Goal: Find specific page/section: Find specific page/section

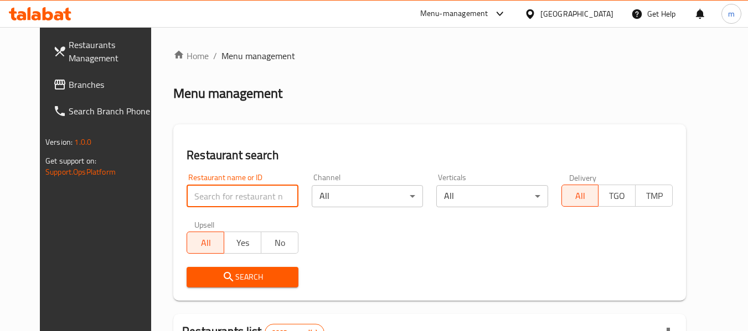
paste input "776939"
type input "776939"
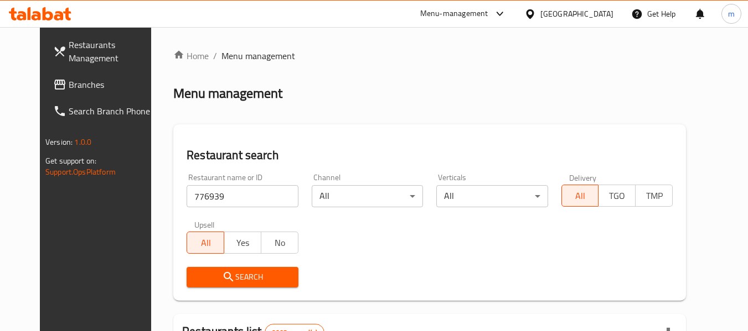
drag, startPoint x: 220, startPoint y: 271, endPoint x: 246, endPoint y: 193, distance: 82.2
click at [69, 87] on span "Branches" at bounding box center [112, 84] width 87 height 13
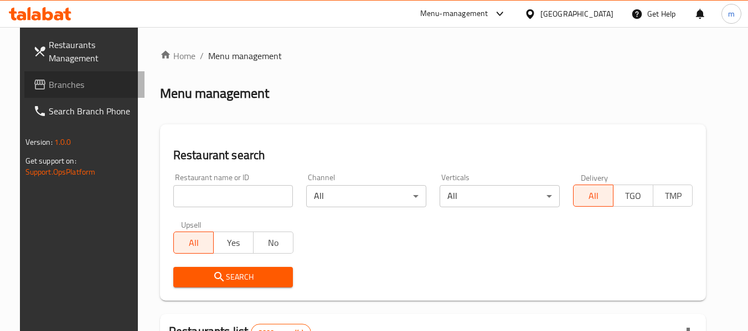
drag, startPoint x: 209, startPoint y: 199, endPoint x: 60, endPoint y: 90, distance: 184.1
click at [60, 90] on span "Branches" at bounding box center [92, 84] width 87 height 13
